Goal: Check status: Check status

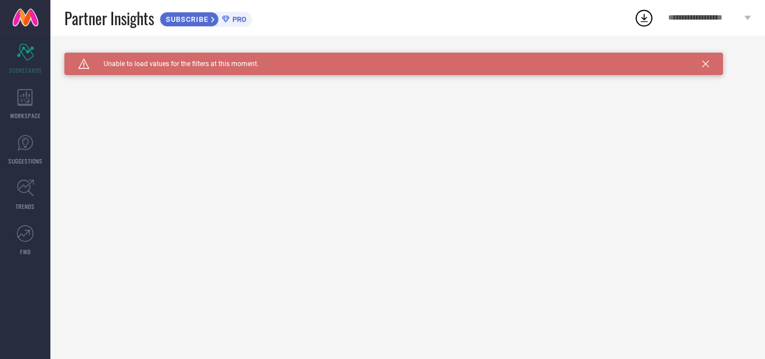
click at [707, 64] on icon at bounding box center [705, 64] width 7 height 7
